Goal: Transaction & Acquisition: Purchase product/service

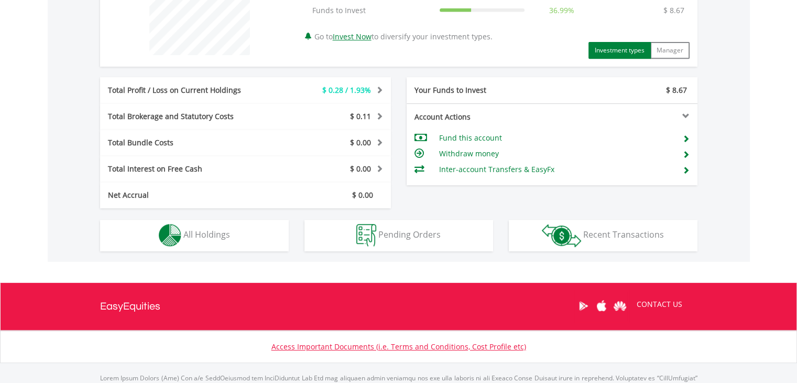
scroll to position [463, 0]
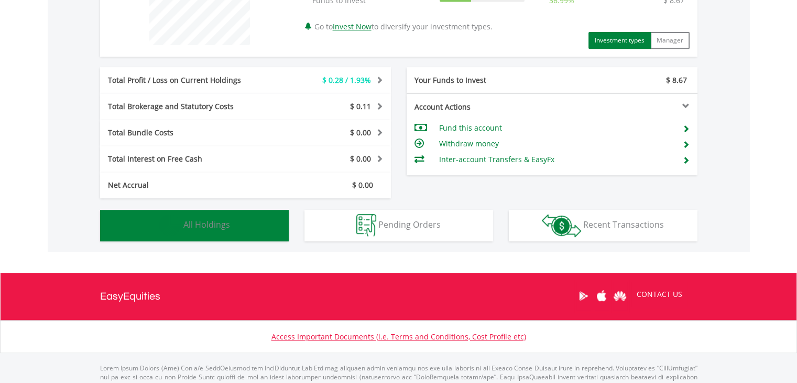
click at [267, 219] on button "Holdings All Holdings" at bounding box center [194, 225] width 189 height 31
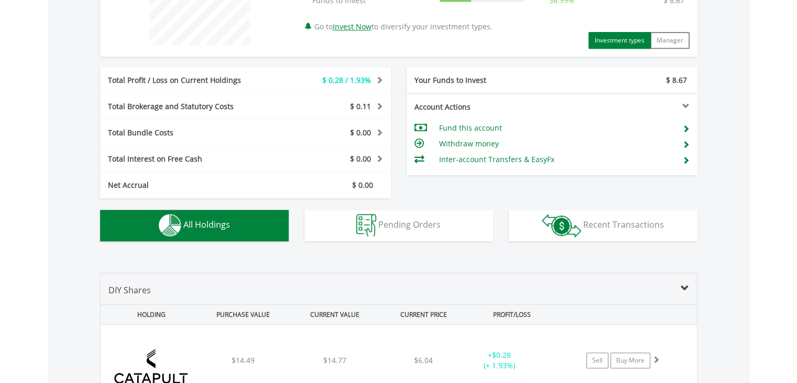
scroll to position [651, 0]
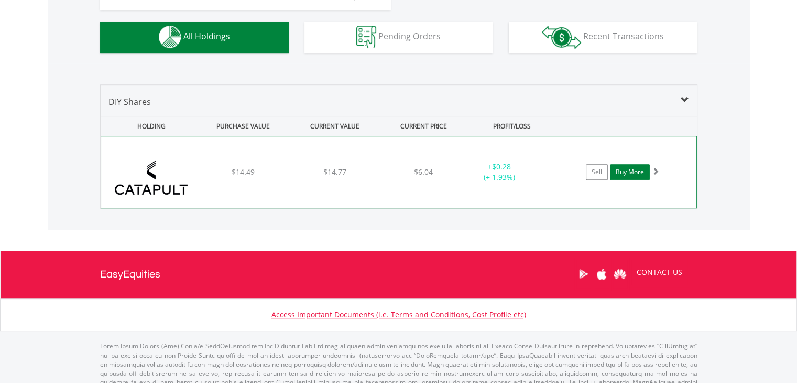
click at [635, 171] on link "Buy More" at bounding box center [630, 172] width 40 height 16
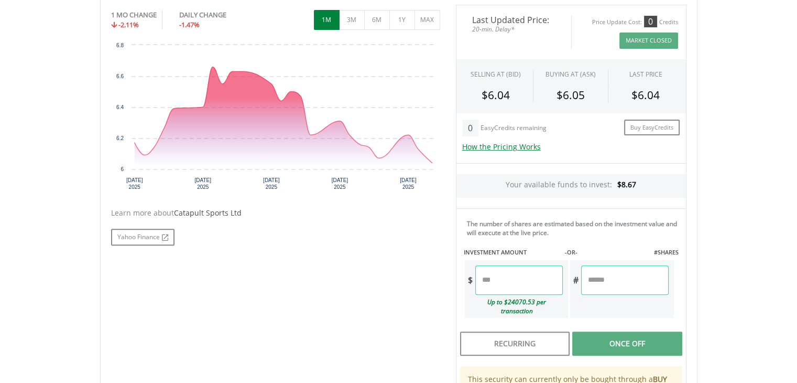
scroll to position [333, 0]
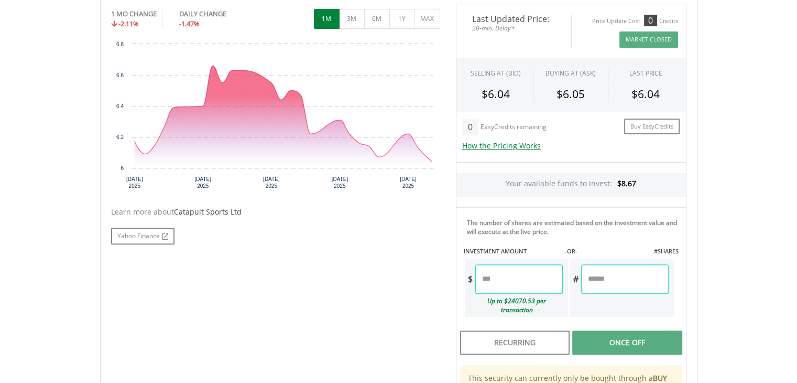
click at [520, 282] on input "number" at bounding box center [519, 278] width 88 height 29
type input "*"
type input "****"
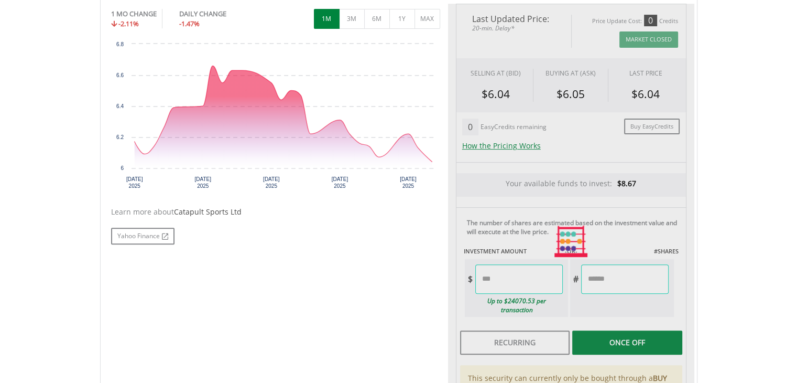
type input "*****"
click at [618, 260] on div "Last Updated Price: 20-min. Delay* Price Update Cost: 0 Credits Market Closed S…" at bounding box center [571, 242] width 246 height 476
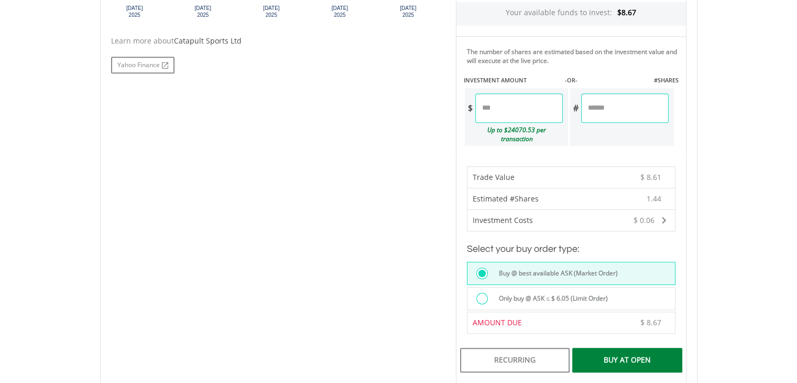
scroll to position [552, 0]
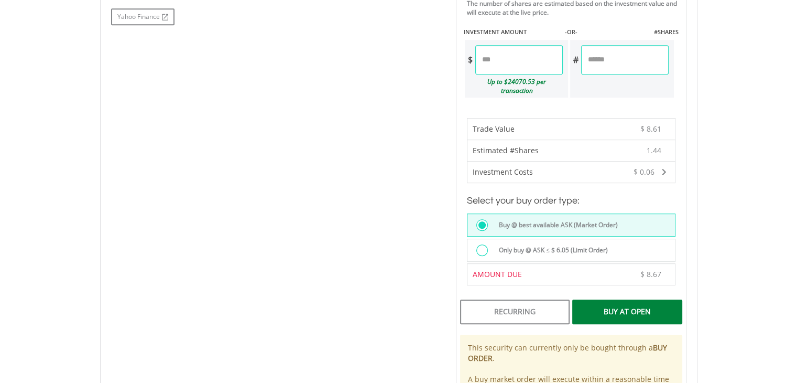
click at [607, 299] on div "Buy At Open" at bounding box center [627, 311] width 110 height 24
